Goal: Task Accomplishment & Management: Manage account settings

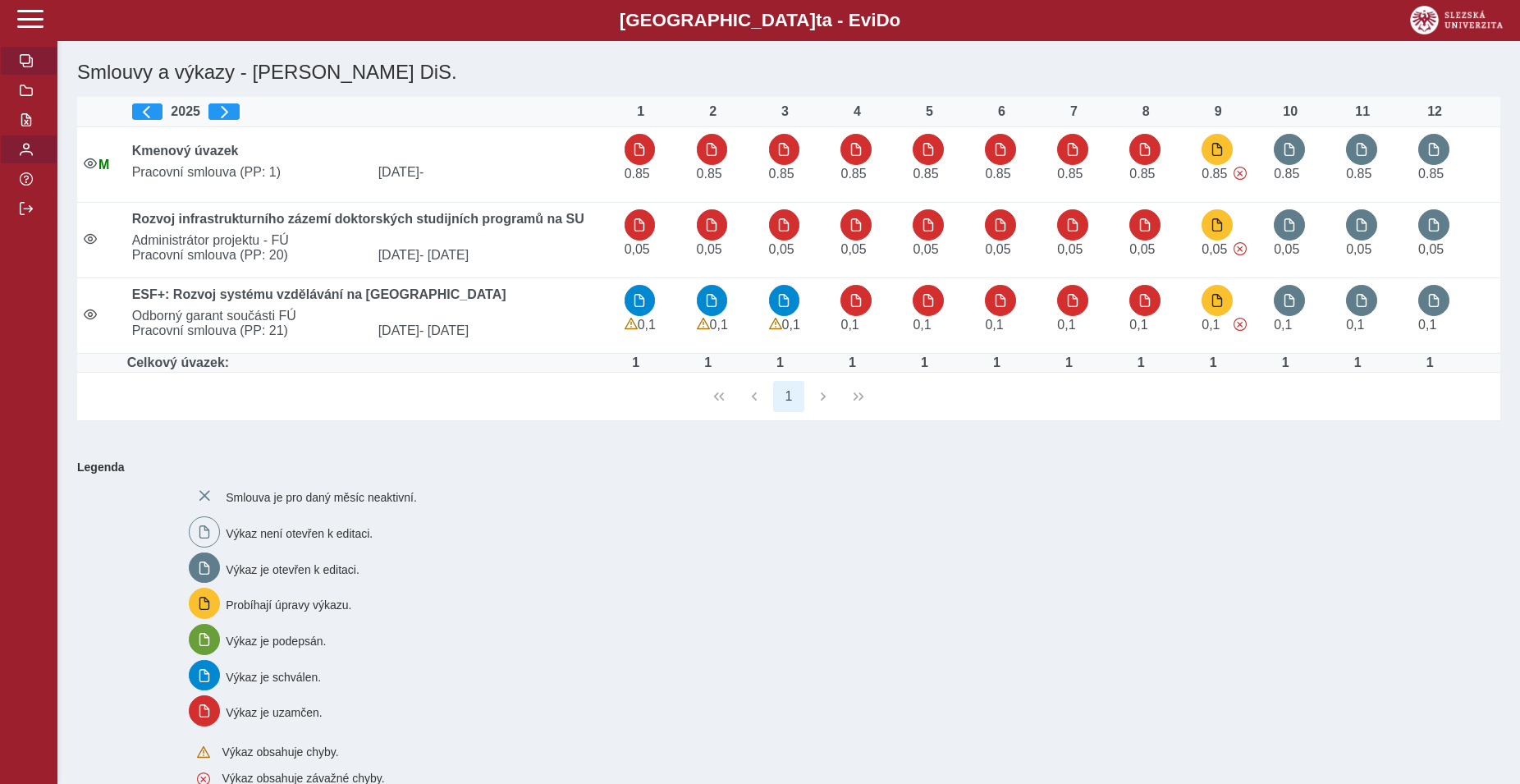
click at [31, 164] on button "button" at bounding box center [28, 149] width 58 height 29
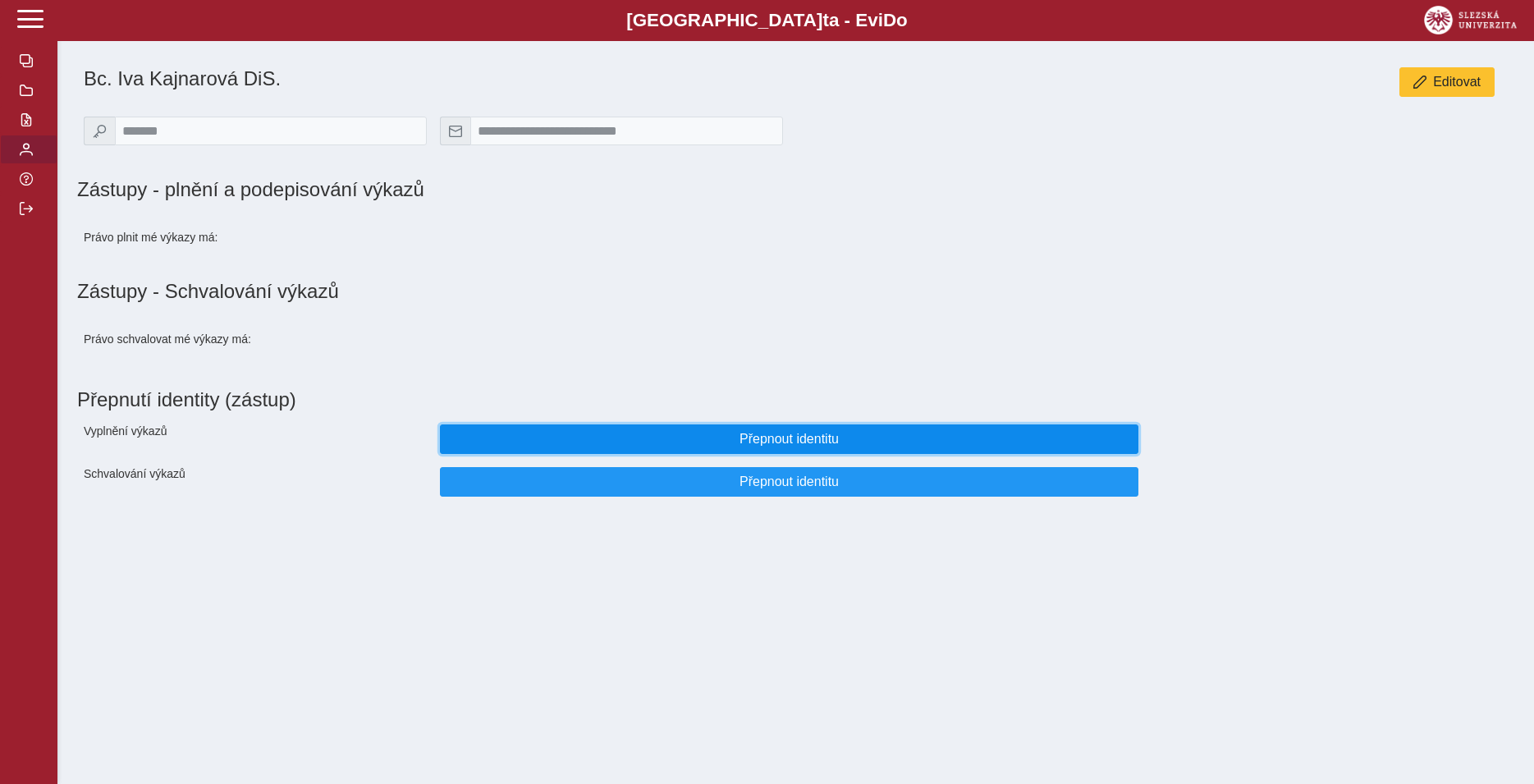
click at [632, 439] on button "Přepnout identitu" at bounding box center [789, 439] width 699 height 29
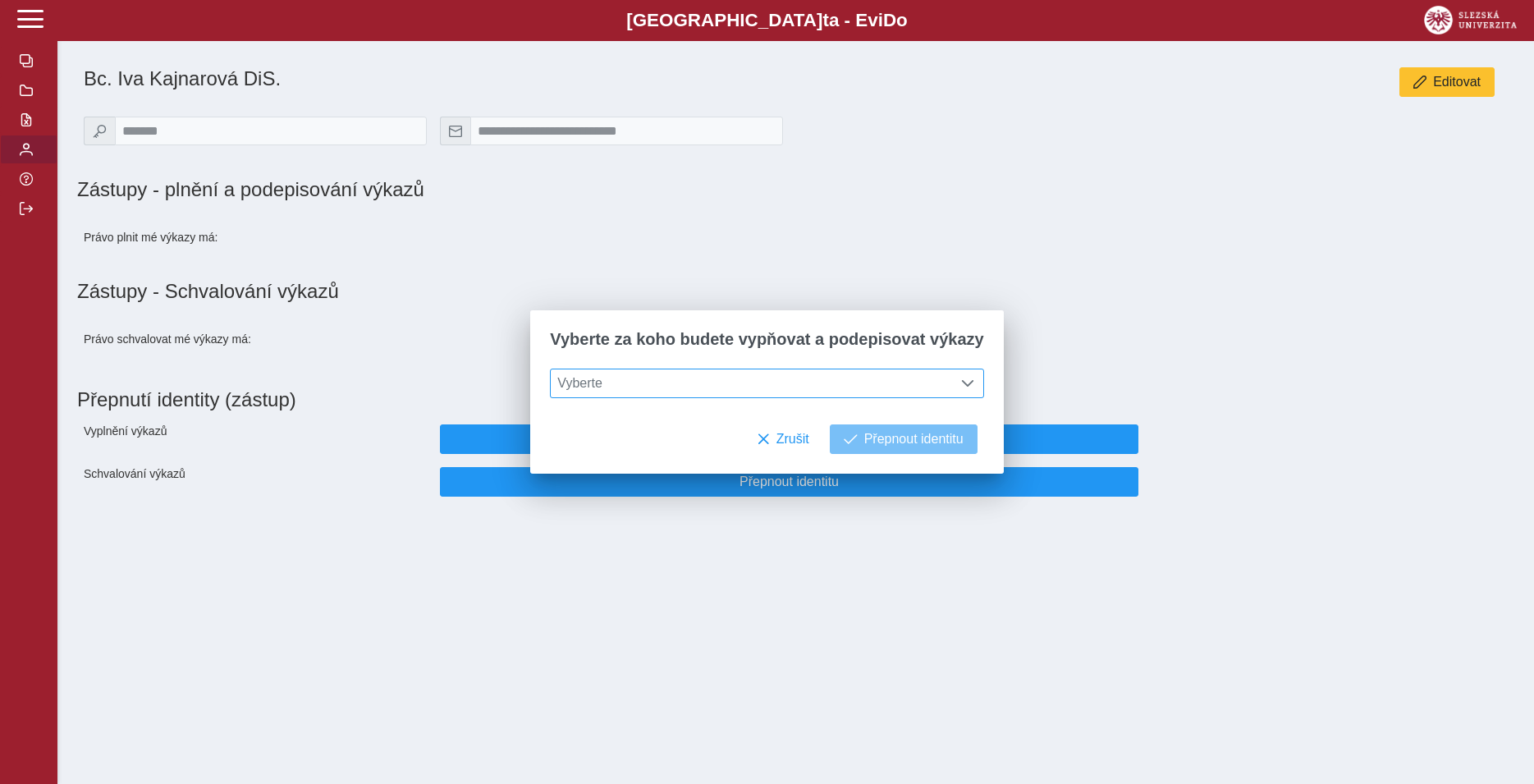
click at [653, 388] on span "Vyberte" at bounding box center [751, 383] width 401 height 27
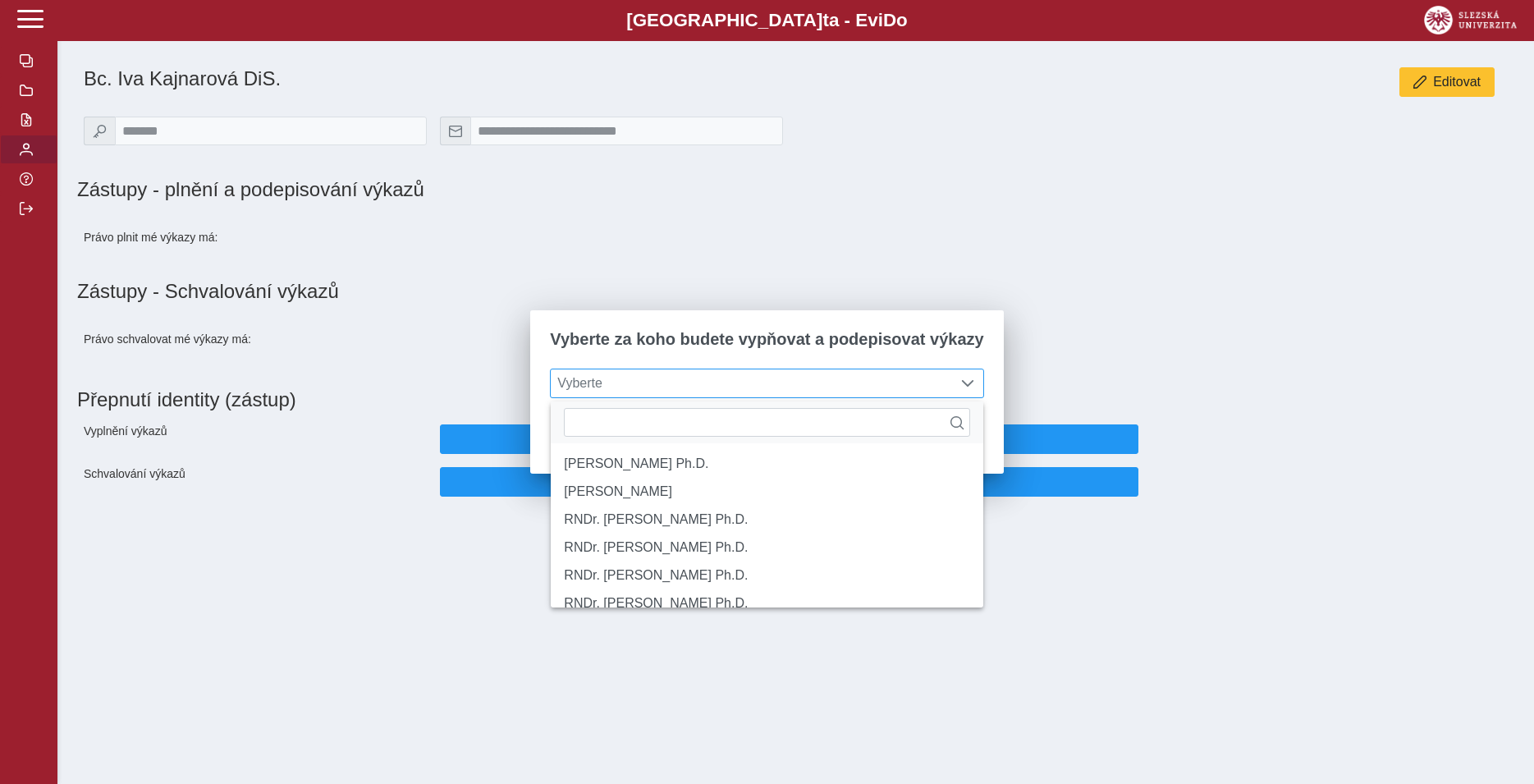
scroll to position [10, 68]
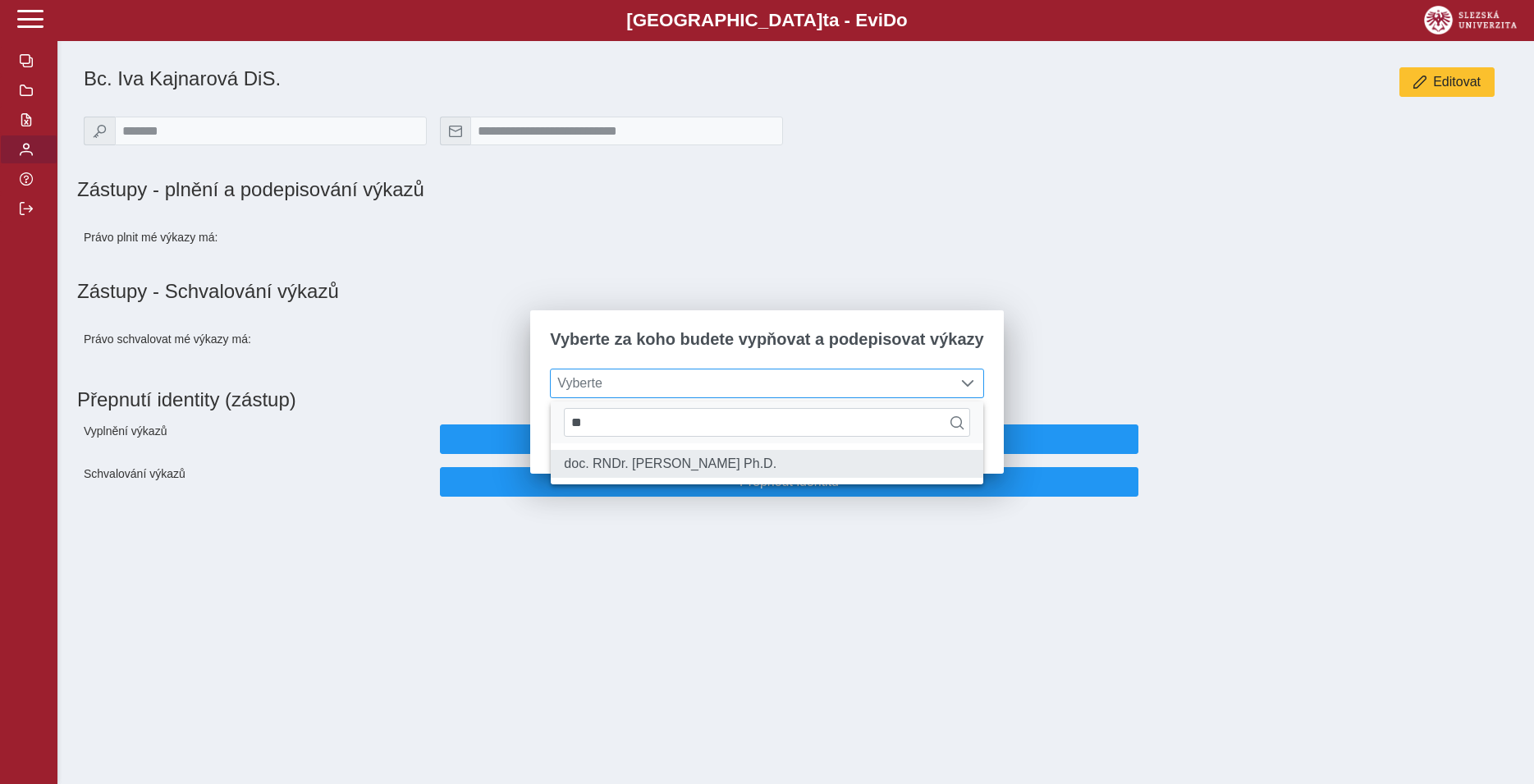
type input "**"
click at [739, 466] on li "doc. RNDr. [PERSON_NAME] Ph.D." at bounding box center [767, 464] width 431 height 27
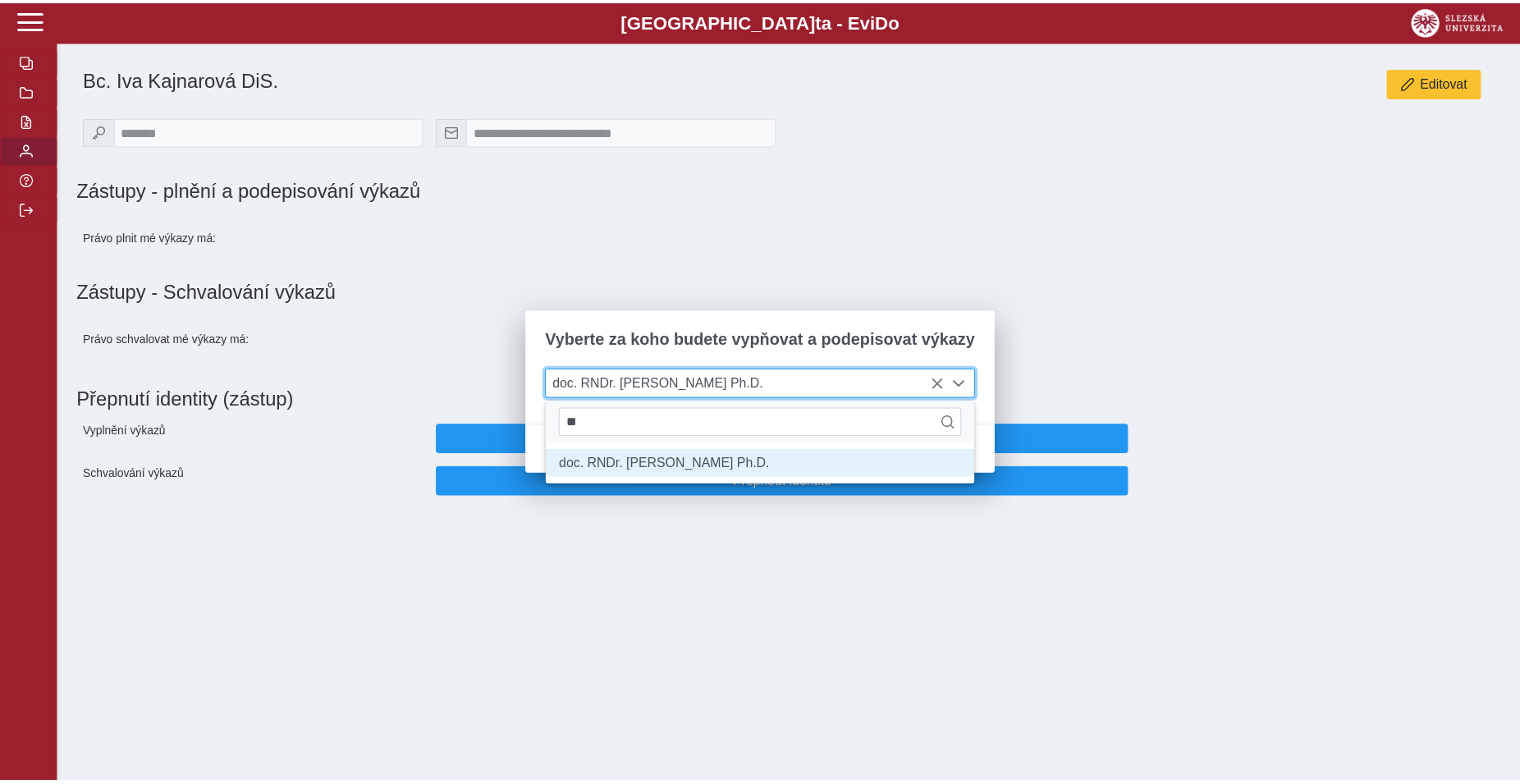
scroll to position [9, 68]
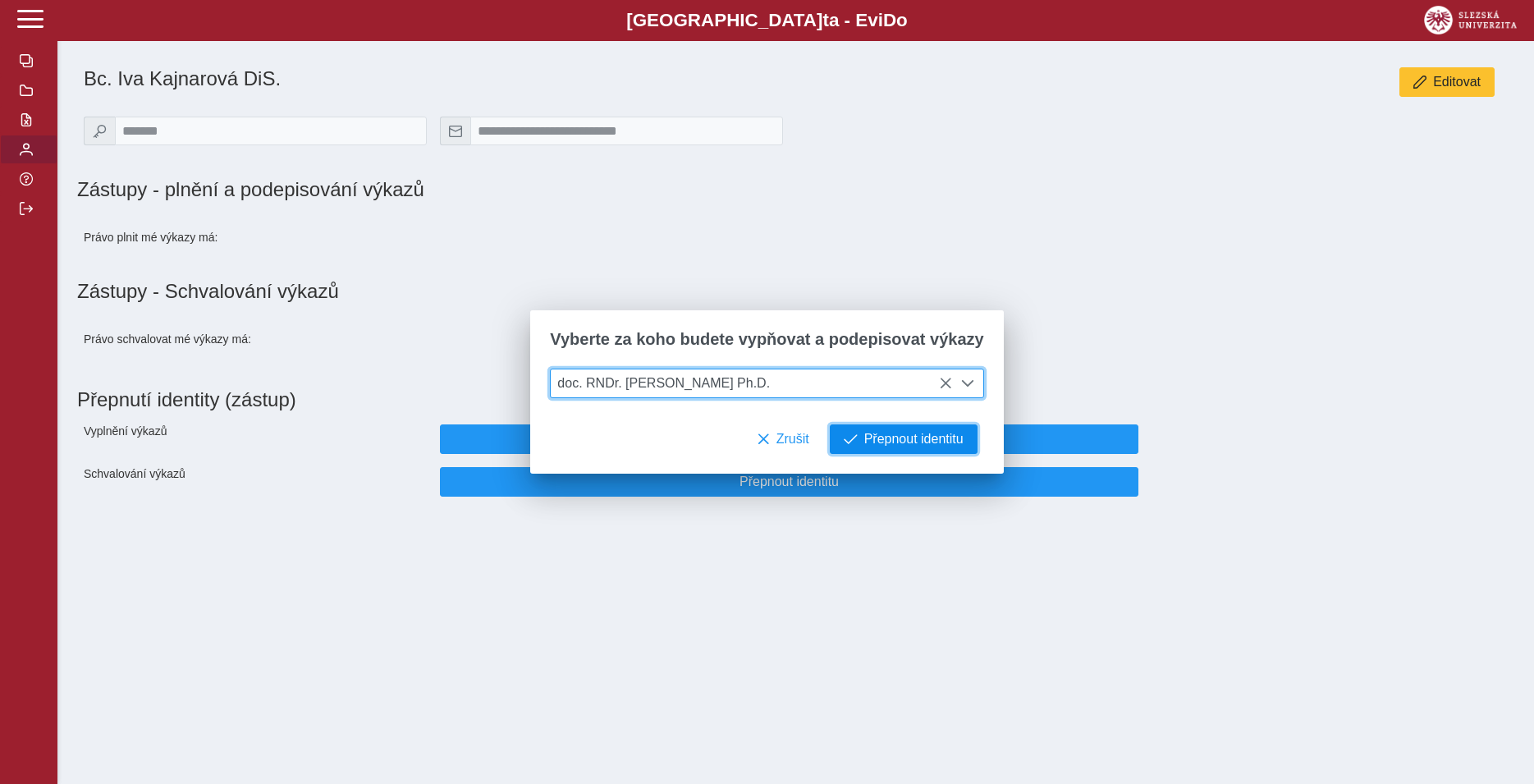
click at [897, 440] on span "Přepnout identitu" at bounding box center [914, 438] width 99 height 15
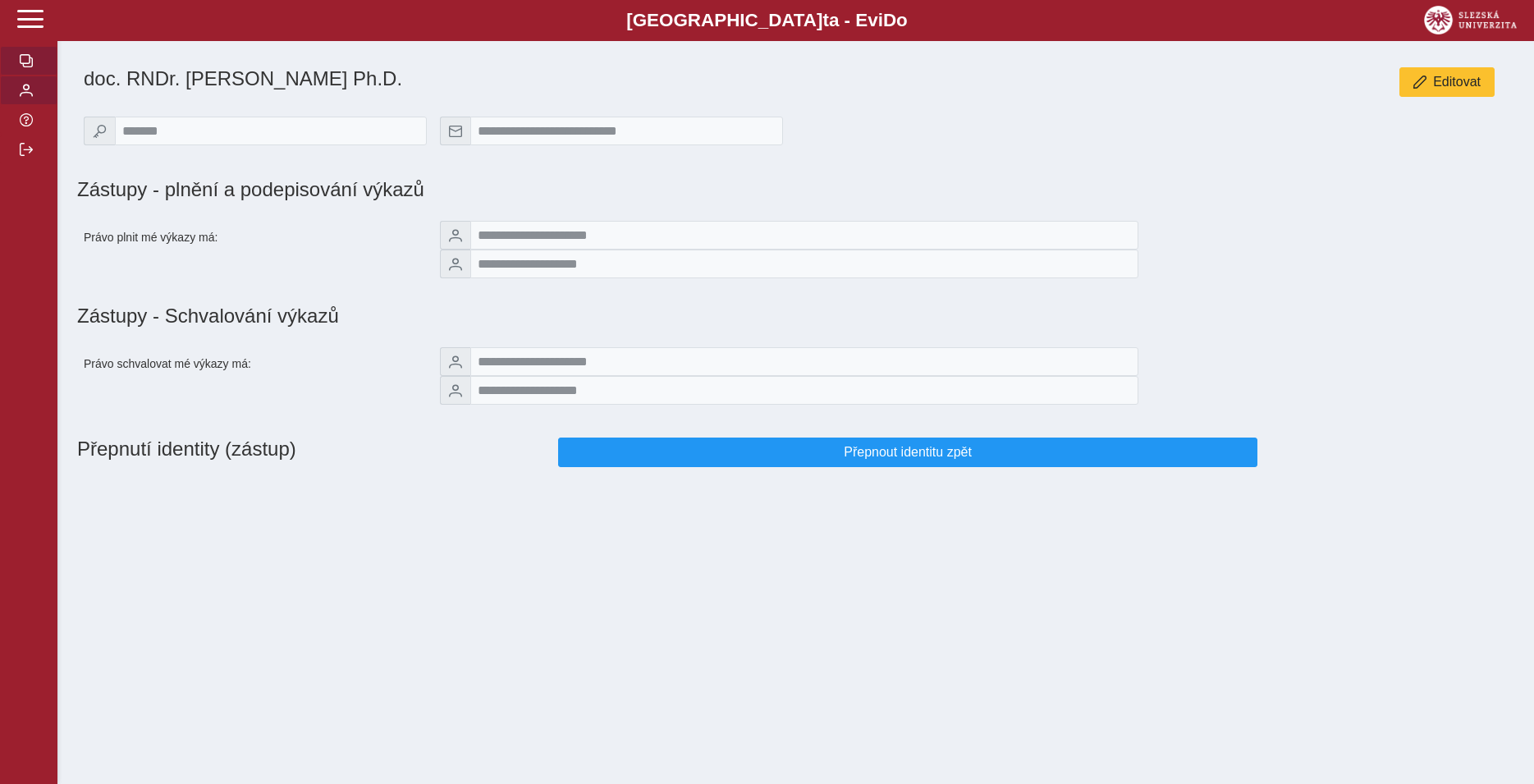
click at [26, 68] on span "button" at bounding box center [25, 60] width 13 height 13
